Goal: Task Accomplishment & Management: Use online tool/utility

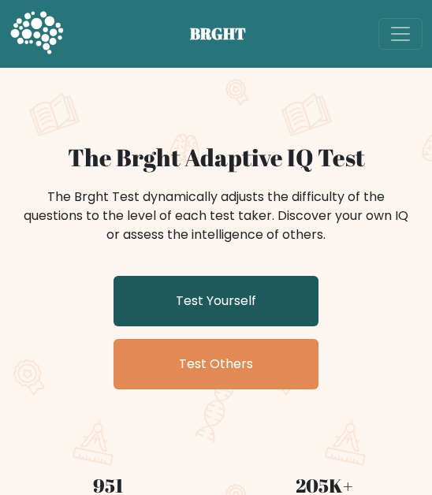
click at [162, 316] on link "Test Yourself" at bounding box center [216, 301] width 205 height 50
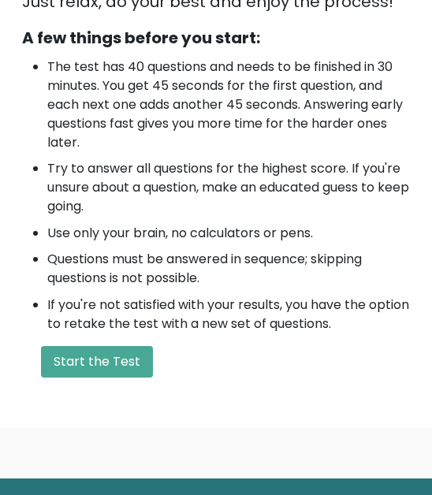
scroll to position [710, 0]
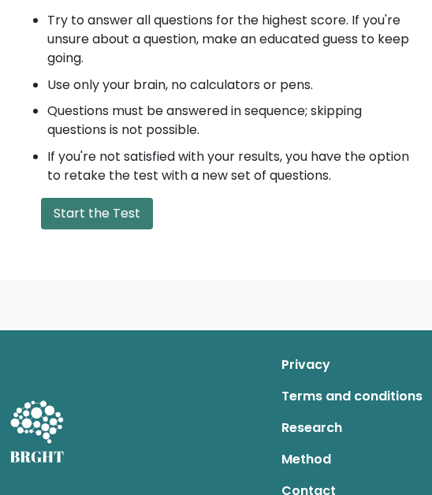
click at [94, 222] on button "Start the Test" at bounding box center [97, 214] width 112 height 32
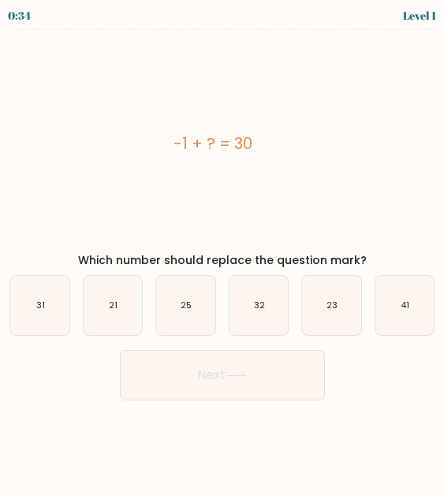
click at [203, 196] on div "-1 + ? = 30" at bounding box center [212, 143] width 431 height 213
click at [43, 296] on icon "31" at bounding box center [39, 305] width 59 height 59
click at [222, 251] on input "a. 31" at bounding box center [222, 250] width 1 height 4
radio input "true"
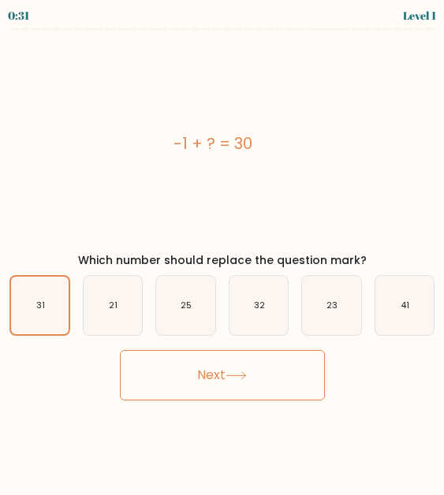
click at [237, 376] on icon at bounding box center [235, 375] width 21 height 9
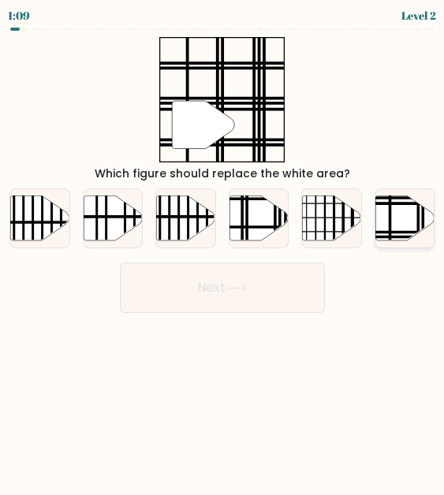
click at [389, 216] on line at bounding box center [389, 195] width 0 height 118
click at [223, 248] on input "f." at bounding box center [222, 250] width 1 height 4
radio input "true"
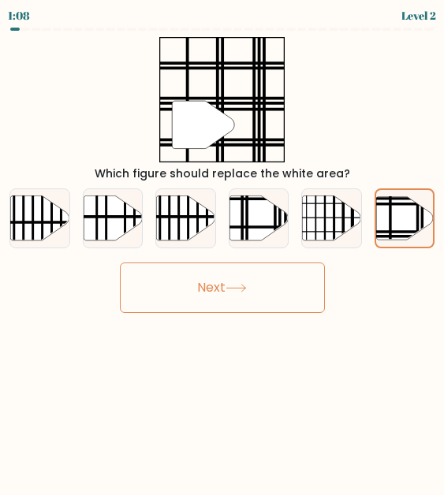
click at [218, 296] on button "Next" at bounding box center [222, 288] width 205 height 50
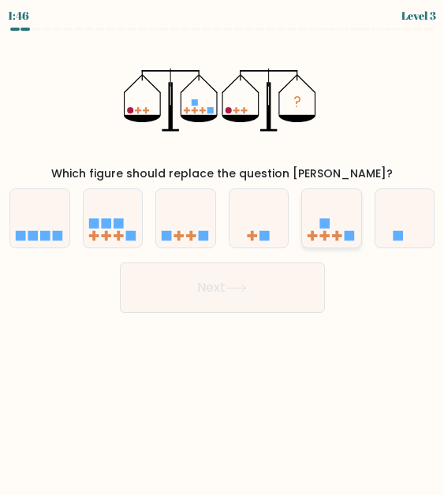
click at [319, 234] on icon at bounding box center [331, 218] width 58 height 49
click at [223, 248] on input "e." at bounding box center [222, 250] width 1 height 4
radio input "true"
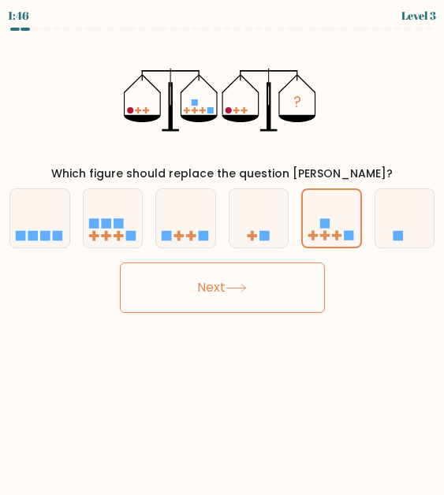
click at [277, 288] on button "Next" at bounding box center [222, 288] width 205 height 50
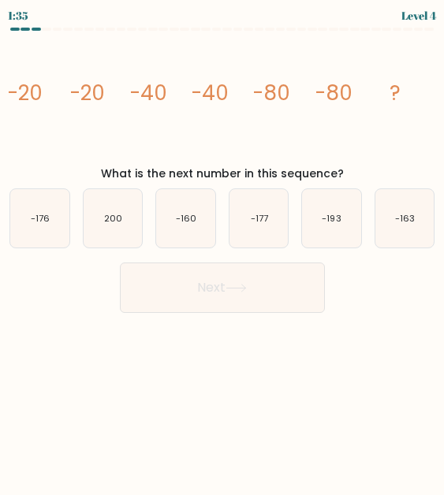
drag, startPoint x: 112, startPoint y: 224, endPoint x: 174, endPoint y: 267, distance: 75.9
click at [115, 225] on icon "200" at bounding box center [113, 218] width 59 height 59
click at [198, 284] on button "Next" at bounding box center [222, 288] width 205 height 50
click at [235, 326] on body "1:33 Level 4" at bounding box center [222, 247] width 444 height 495
click at [127, 238] on icon "200" at bounding box center [113, 218] width 59 height 59
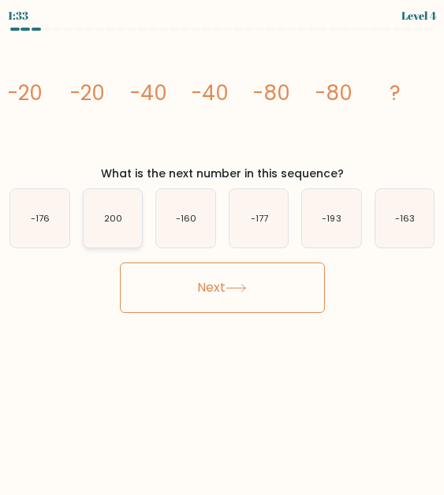
click at [222, 248] on input "b. 200" at bounding box center [222, 250] width 1 height 4
radio input "true"
click at [203, 270] on button "Next" at bounding box center [222, 288] width 205 height 50
click at [205, 287] on button "Next" at bounding box center [222, 288] width 205 height 50
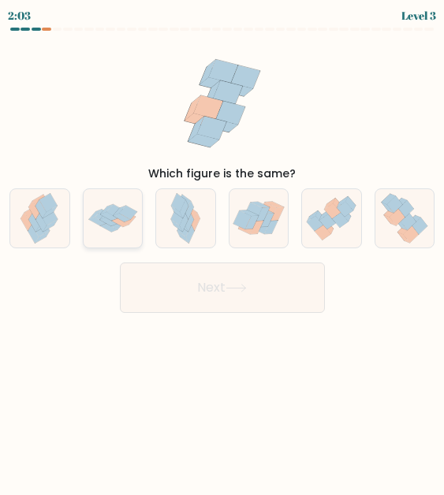
click at [95, 225] on icon at bounding box center [113, 218] width 58 height 41
click at [222, 248] on input "b." at bounding box center [222, 250] width 1 height 4
radio input "true"
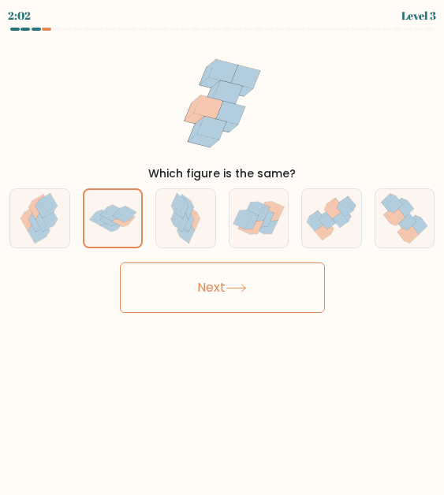
click at [229, 294] on button "Next" at bounding box center [222, 288] width 205 height 50
